Goal: Task Accomplishment & Management: Use online tool/utility

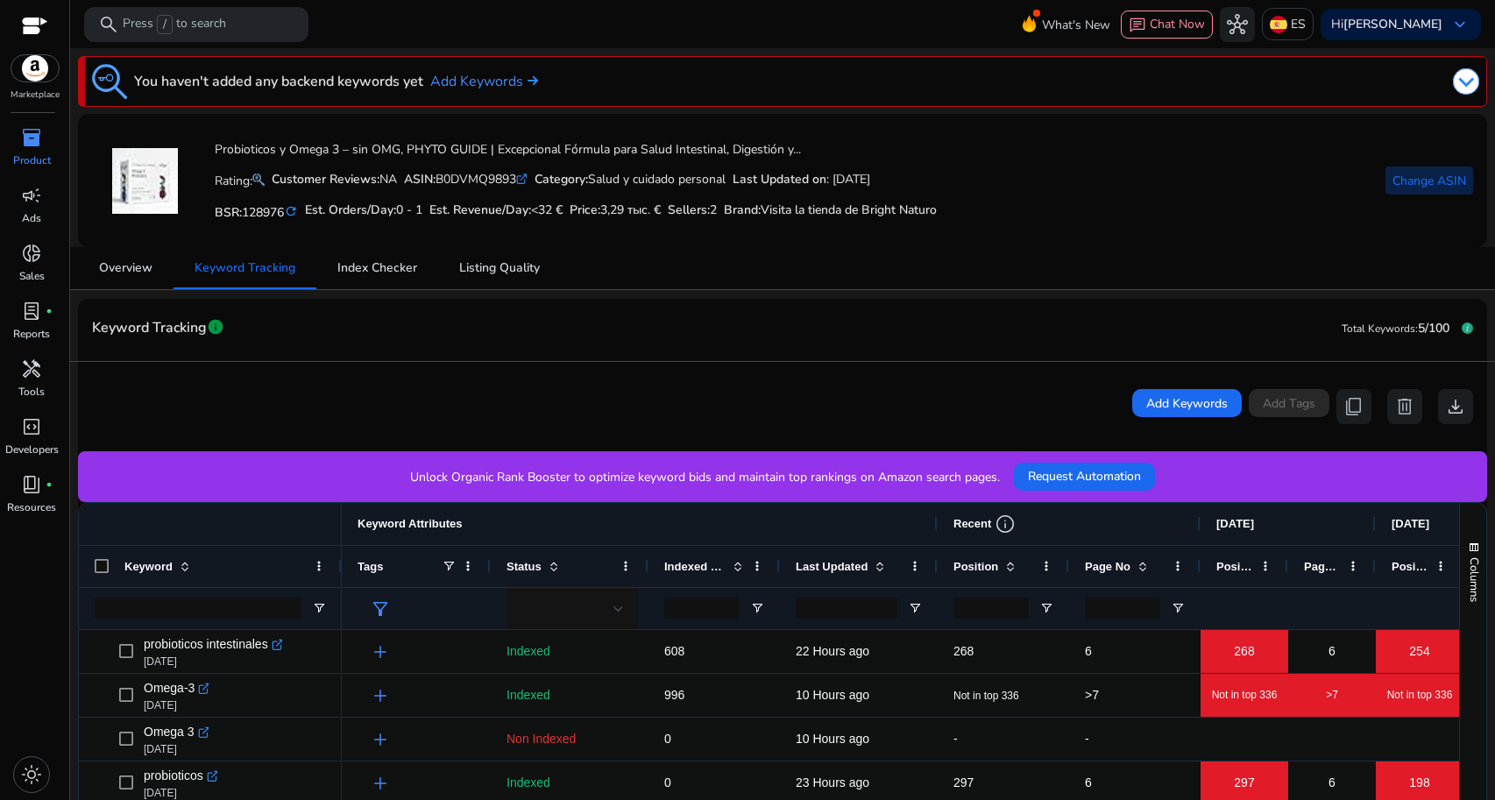
click at [1424, 184] on span "Change ASIN" at bounding box center [1429, 181] width 74 height 18
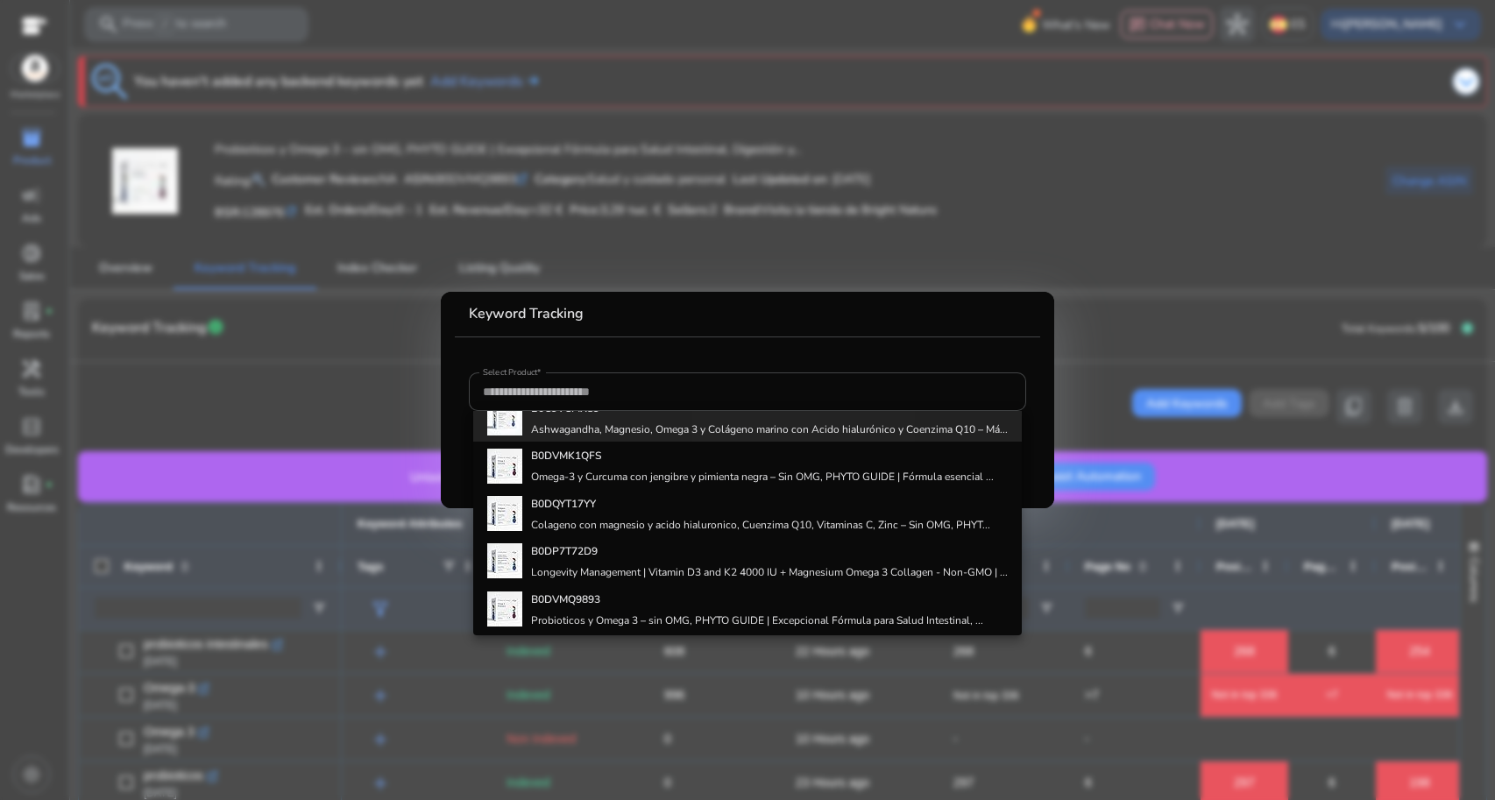
click at [813, 436] on h4 "Ashwagandha, Magnesio, Omega 3 y Colágeno marino con Acido hialurónico y Coenzi…" at bounding box center [769, 429] width 477 height 14
type input "**********"
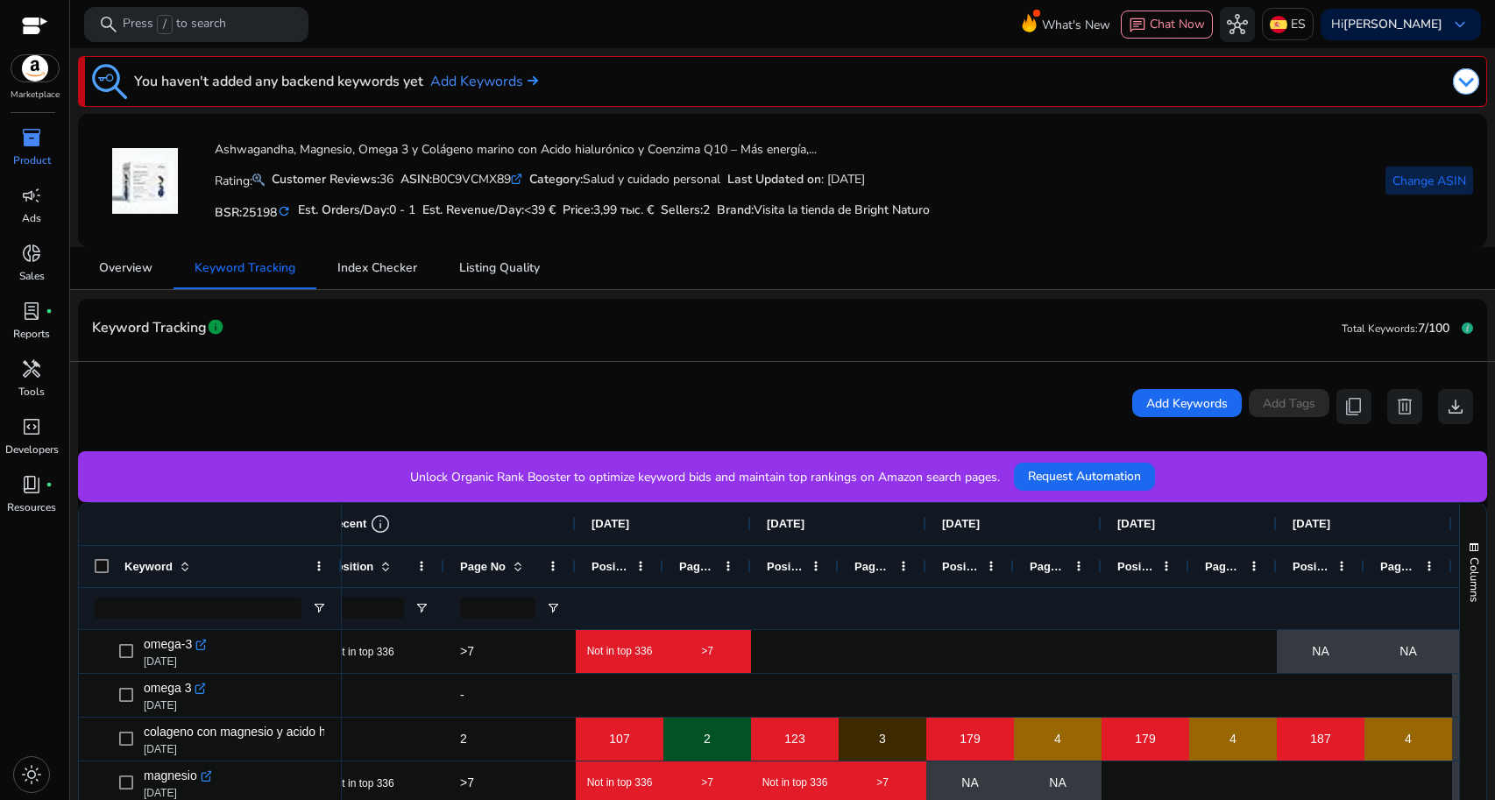
click at [1398, 183] on span "Change ASIN" at bounding box center [1429, 181] width 74 height 18
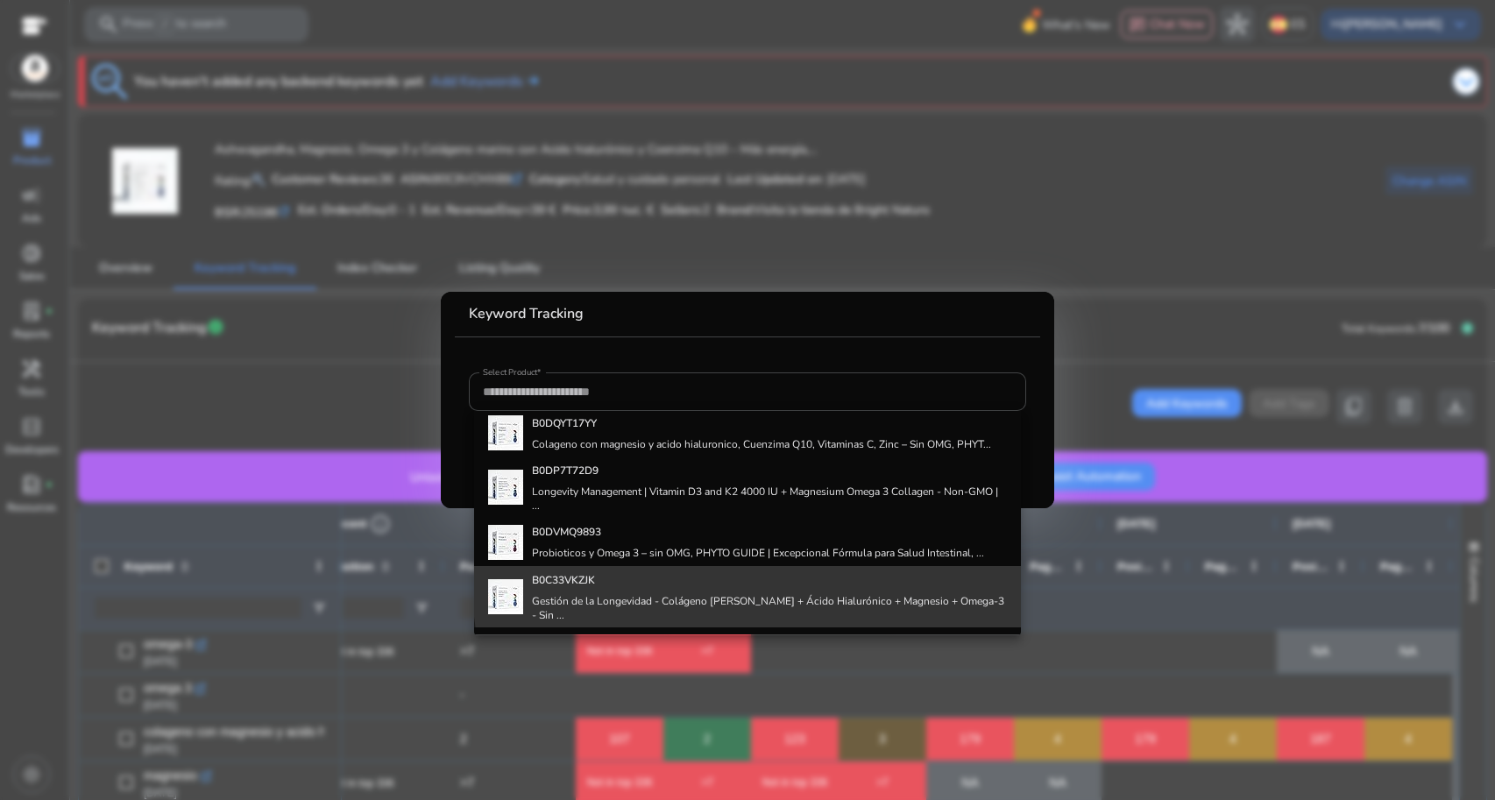
click at [803, 587] on h4 "B0C33VKZJK" at bounding box center [769, 580] width 475 height 14
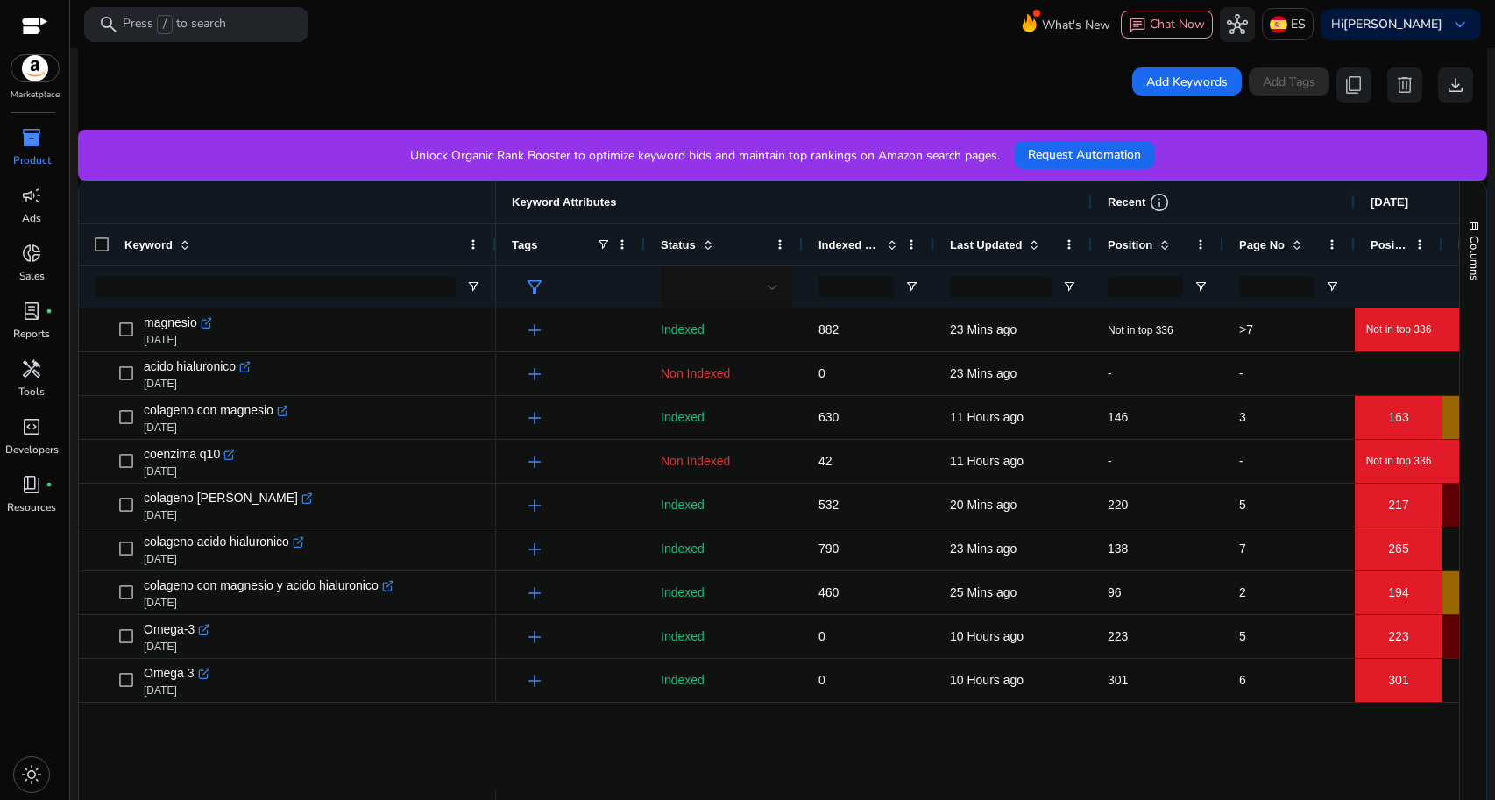
drag, startPoint x: 338, startPoint y: 252, endPoint x: 492, endPoint y: 267, distance: 154.1
click at [492, 267] on div "Keyword" at bounding box center [287, 244] width 417 height 126
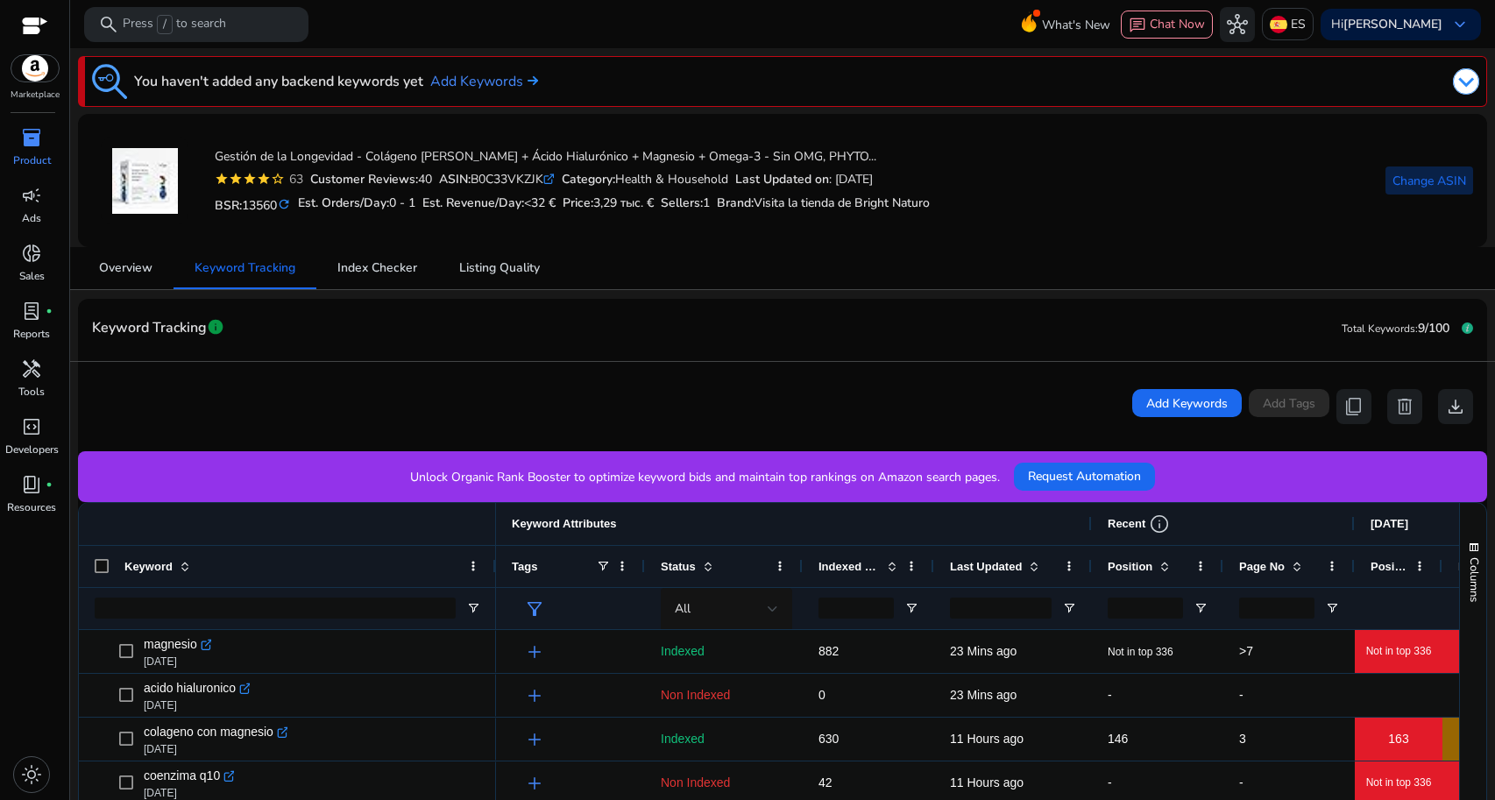
click at [1410, 187] on span "Change ASIN" at bounding box center [1429, 181] width 74 height 18
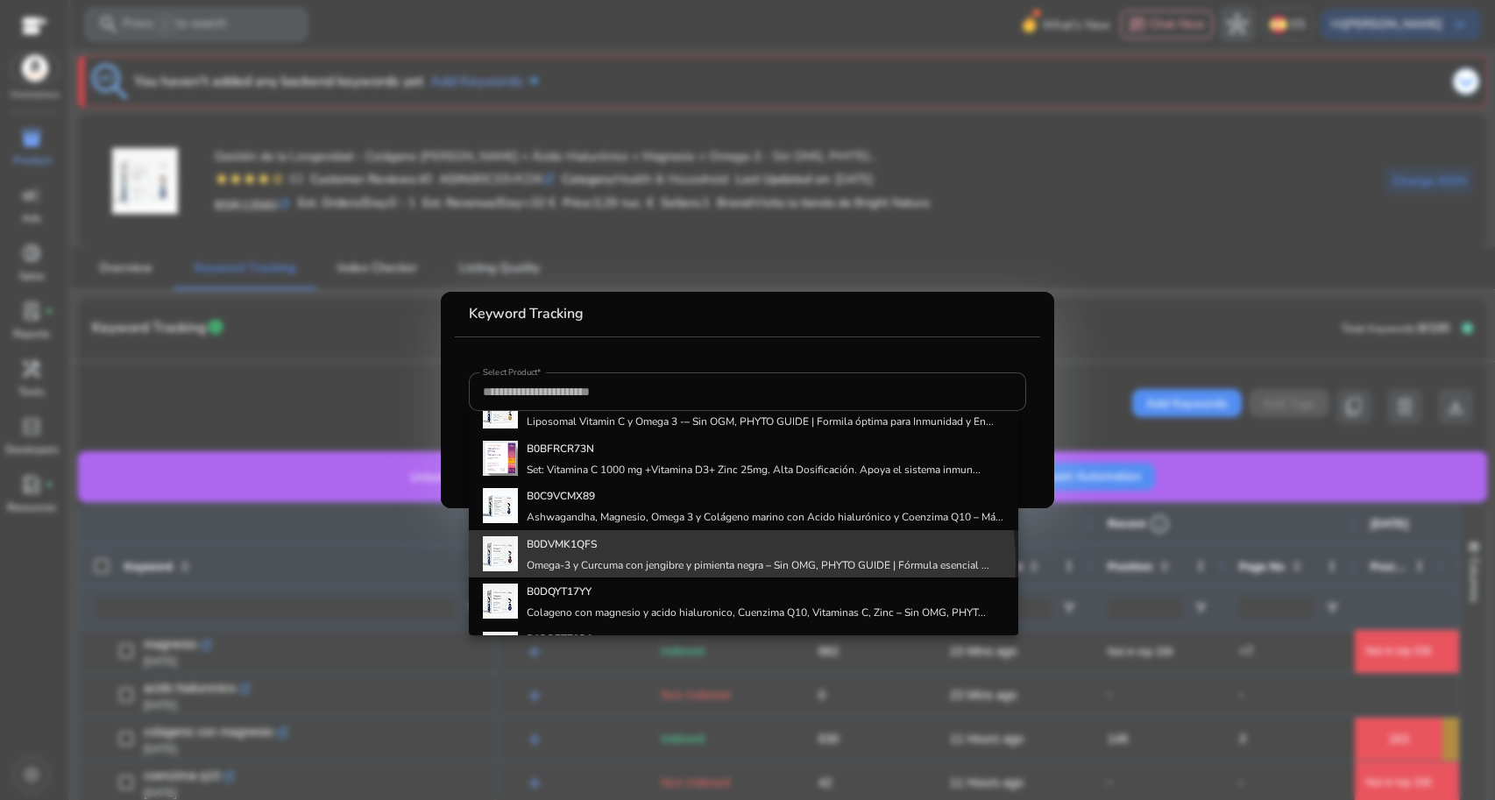
click at [741, 572] on h4 "Omega‑3 y Curcuma con jengibre y pimienta negra – Sin OMG, PHYTO GUIDE | Fórmul…" at bounding box center [758, 565] width 463 height 14
type input "**********"
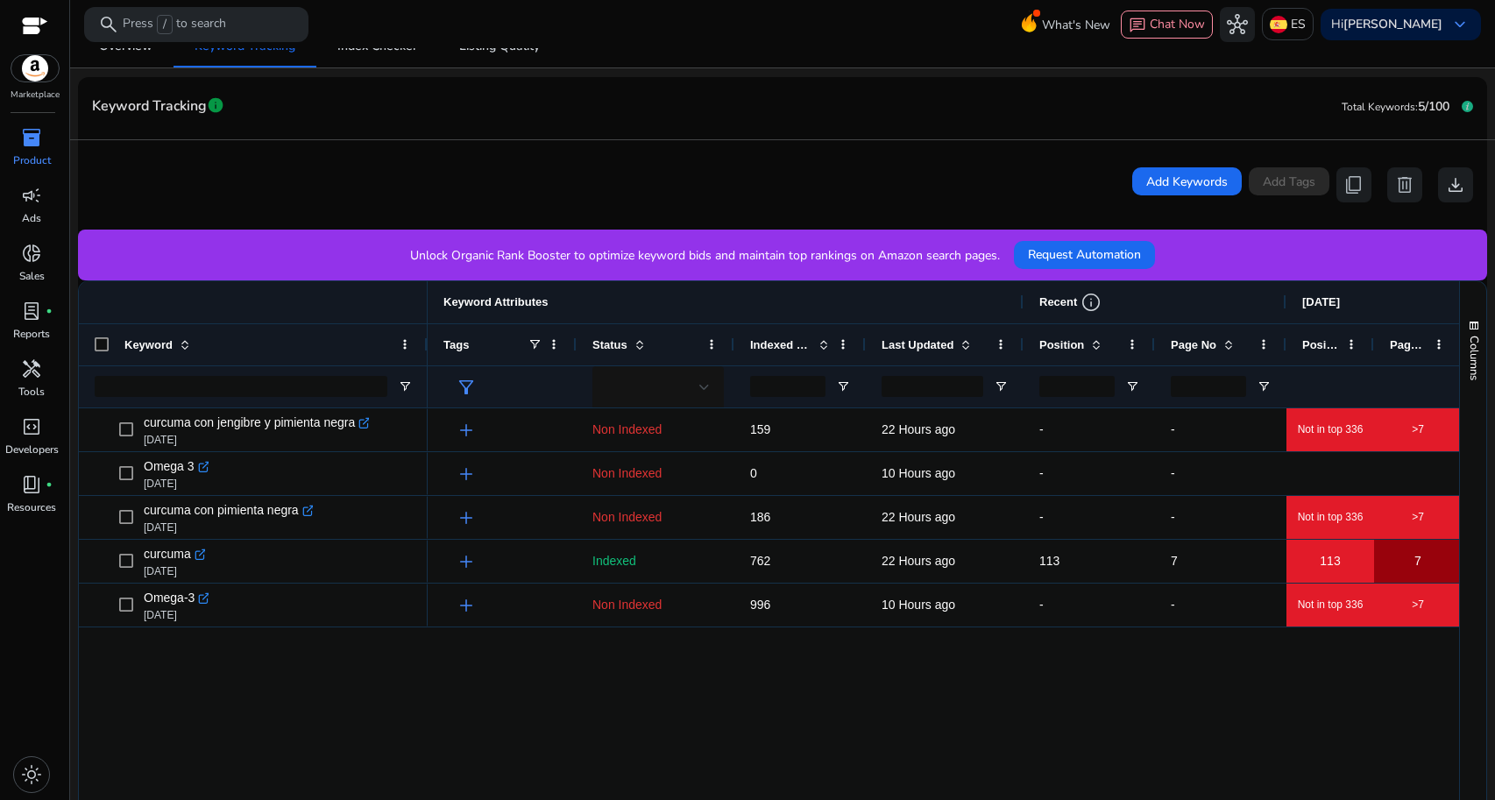
drag, startPoint x: 337, startPoint y: 350, endPoint x: 423, endPoint y: 356, distance: 86.0
click at [423, 356] on div at bounding box center [426, 344] width 7 height 41
